Goal: Find contact information: Find contact information

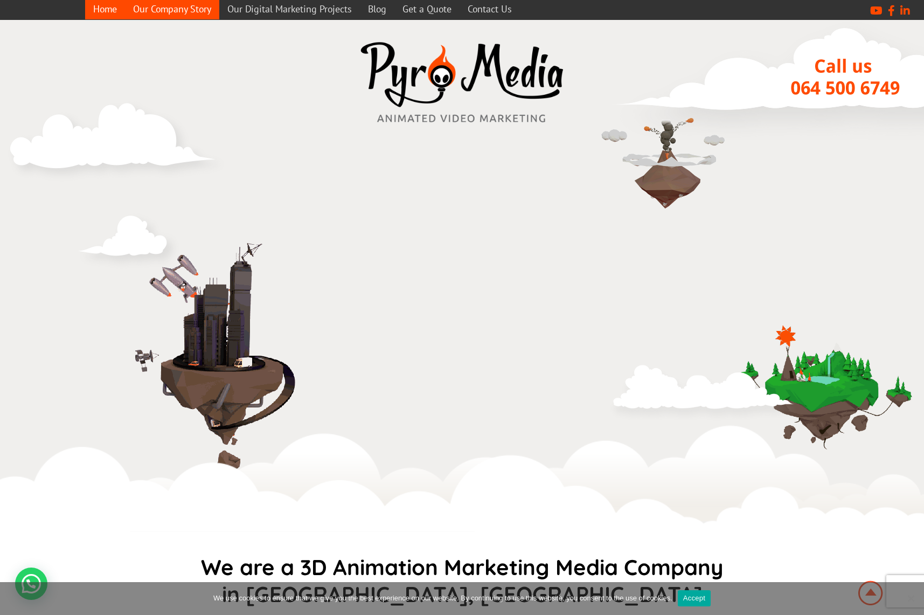
click at [183, 8] on link "Our Company Story" at bounding box center [172, 8] width 94 height 21
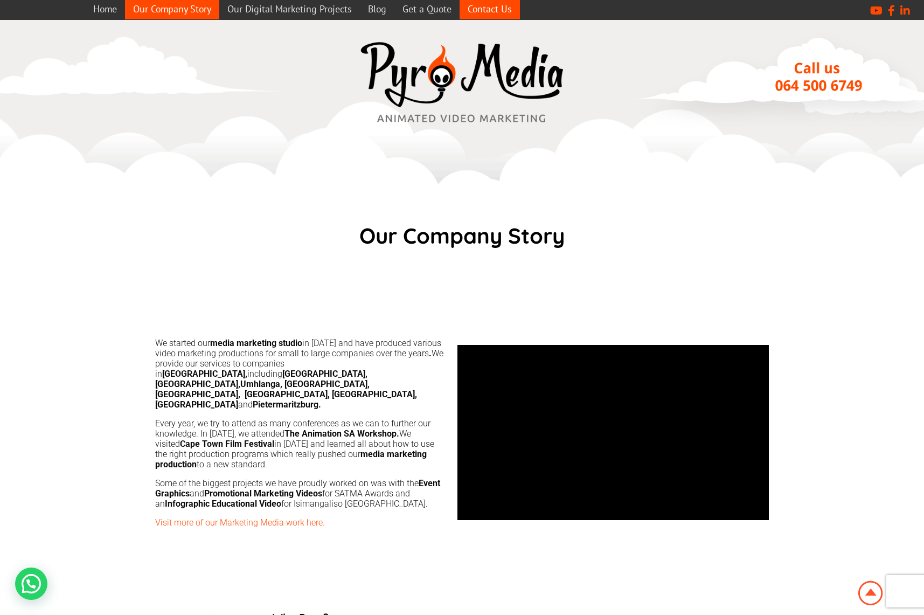
click at [495, 9] on link "Contact Us" at bounding box center [489, 8] width 60 height 21
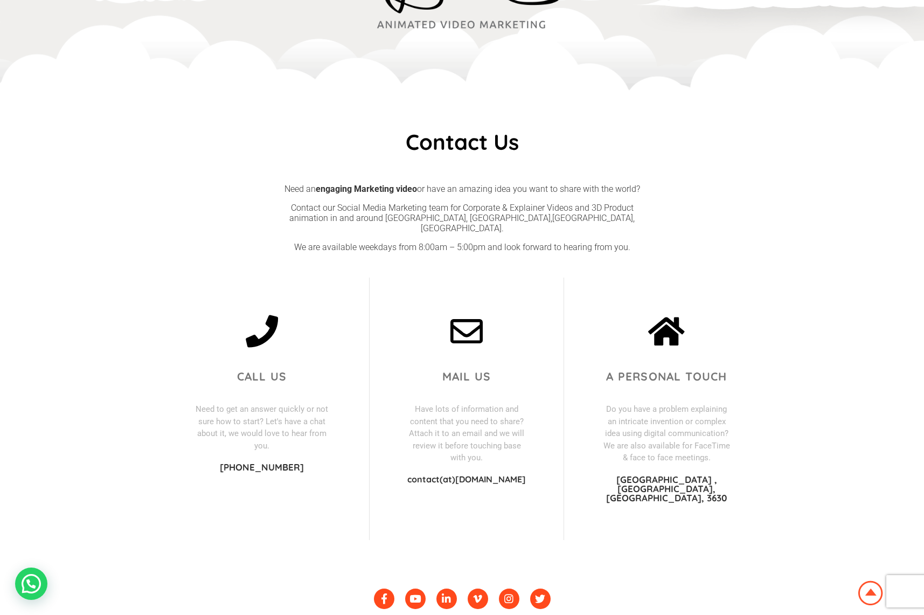
scroll to position [99, 0]
